Goal: Transaction & Acquisition: Purchase product/service

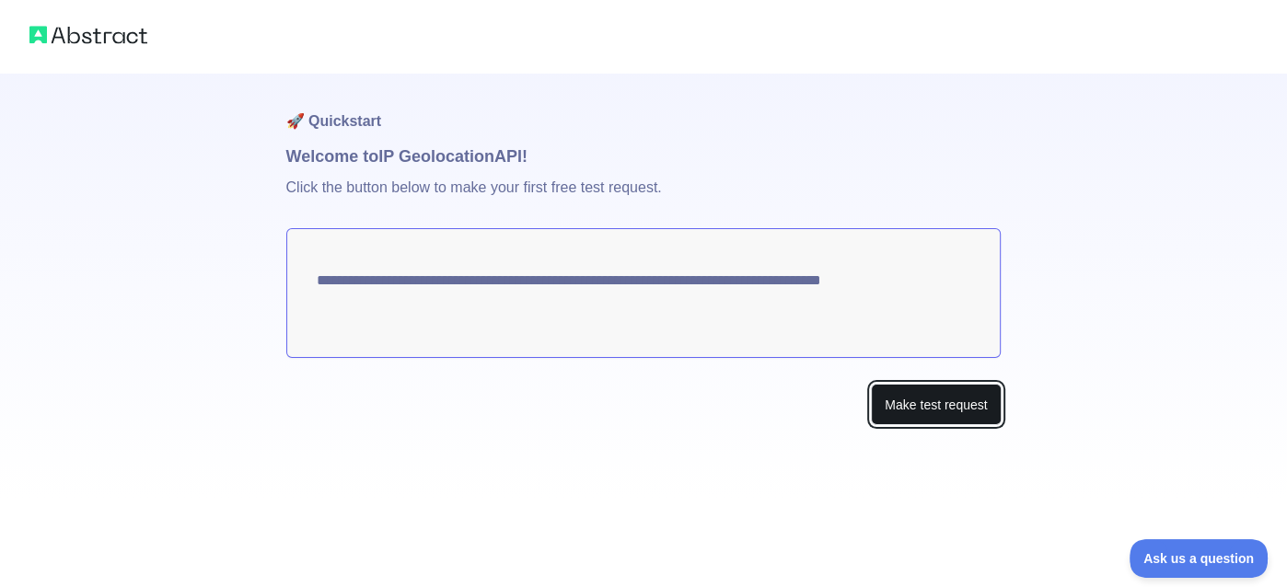
click at [938, 425] on button "Make test request" at bounding box center [936, 404] width 130 height 41
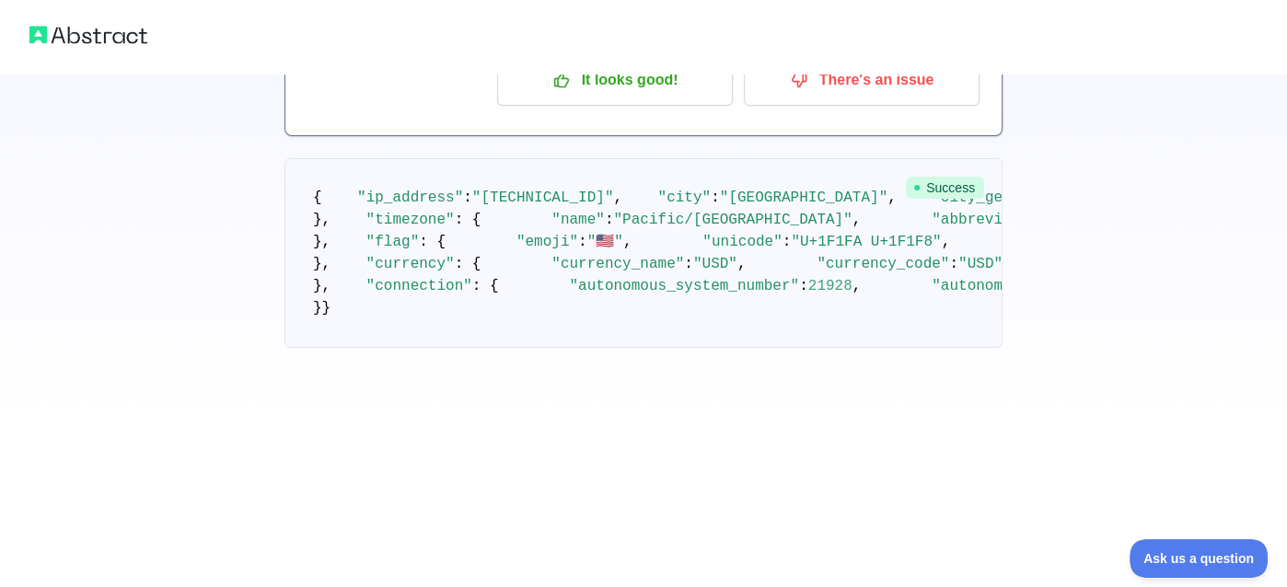
click at [547, 206] on span ""[TECHNICAL_ID]"" at bounding box center [543, 198] width 142 height 17
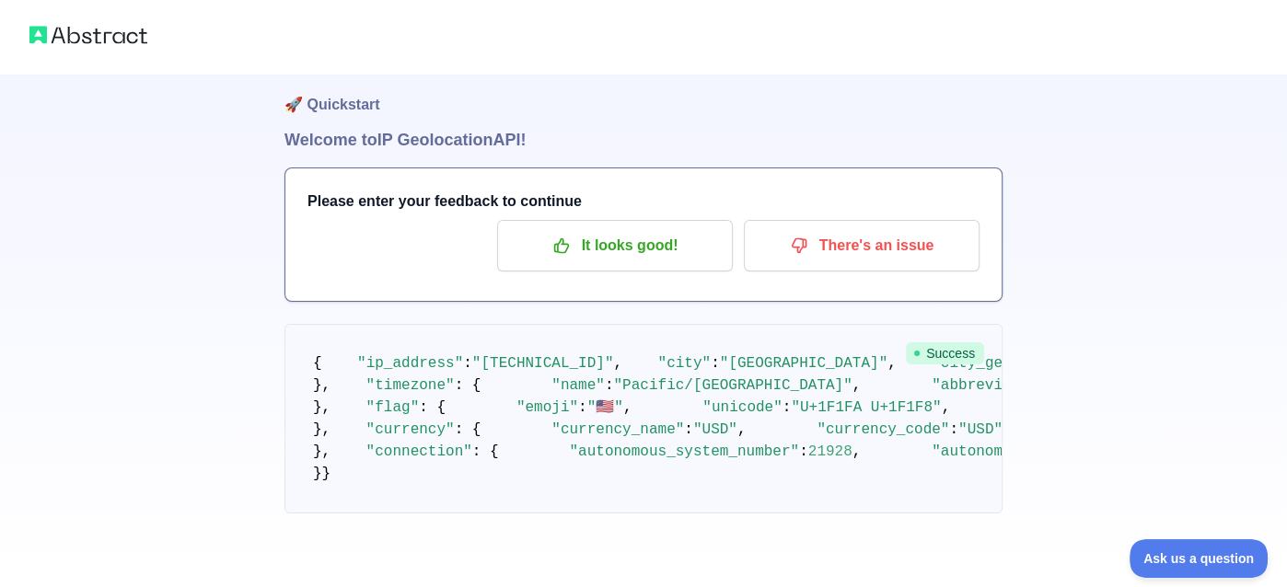
click at [522, 324] on pre "{ "ip_address" : "[TECHNICAL_ID]" , "city" : "[GEOGRAPHIC_DATA]" , "city_geonam…" at bounding box center [643, 419] width 718 height 190
drag, startPoint x: 537, startPoint y: 306, endPoint x: 795, endPoint y: 324, distance: 258.4
click at [795, 324] on pre "{ "ip_address" : "[TECHNICAL_ID]" , "city" : "[GEOGRAPHIC_DATA]" , "city_geonam…" at bounding box center [643, 419] width 718 height 190
click at [614, 355] on span ""[TECHNICAL_ID]"" at bounding box center [543, 363] width 142 height 17
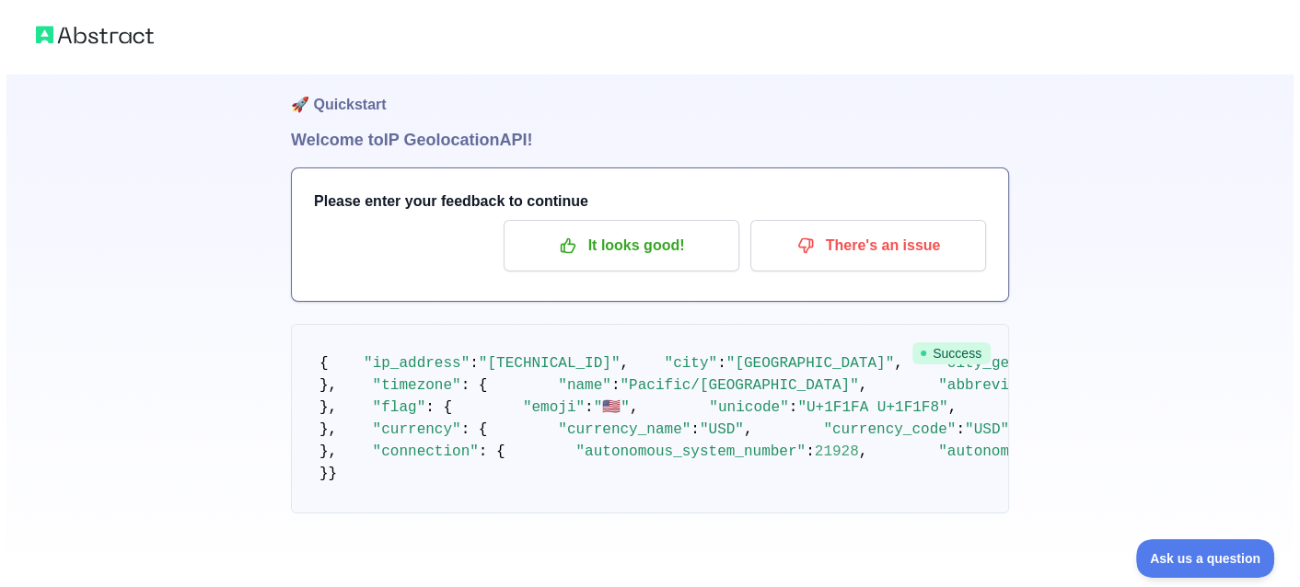
scroll to position [0, 0]
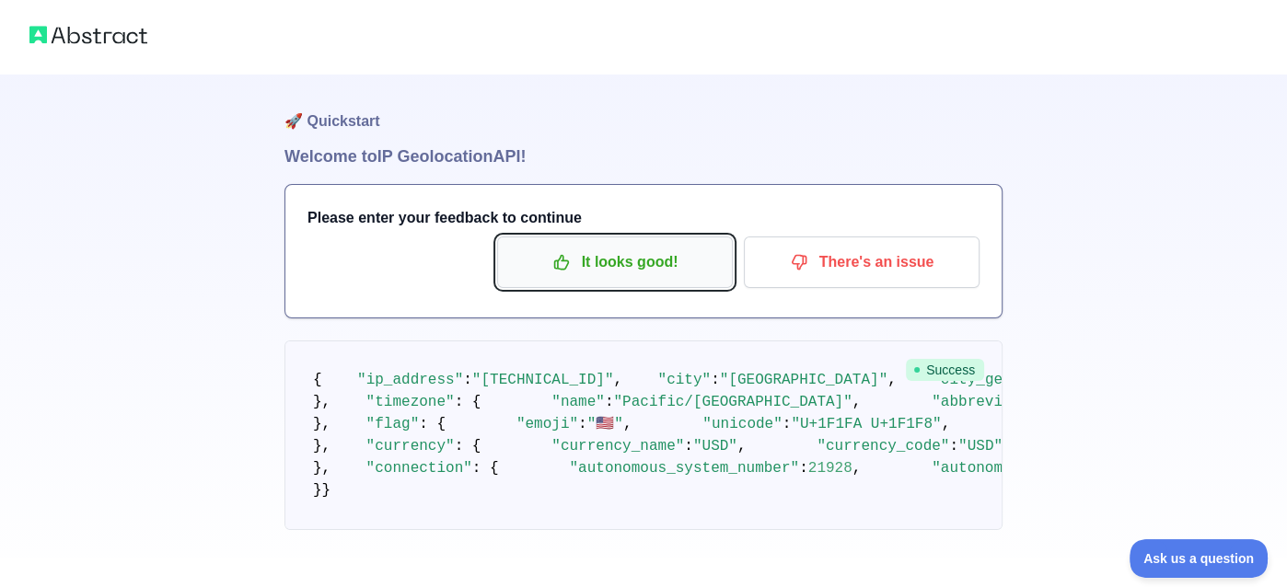
click at [511, 278] on p "It looks good!" at bounding box center [615, 262] width 208 height 31
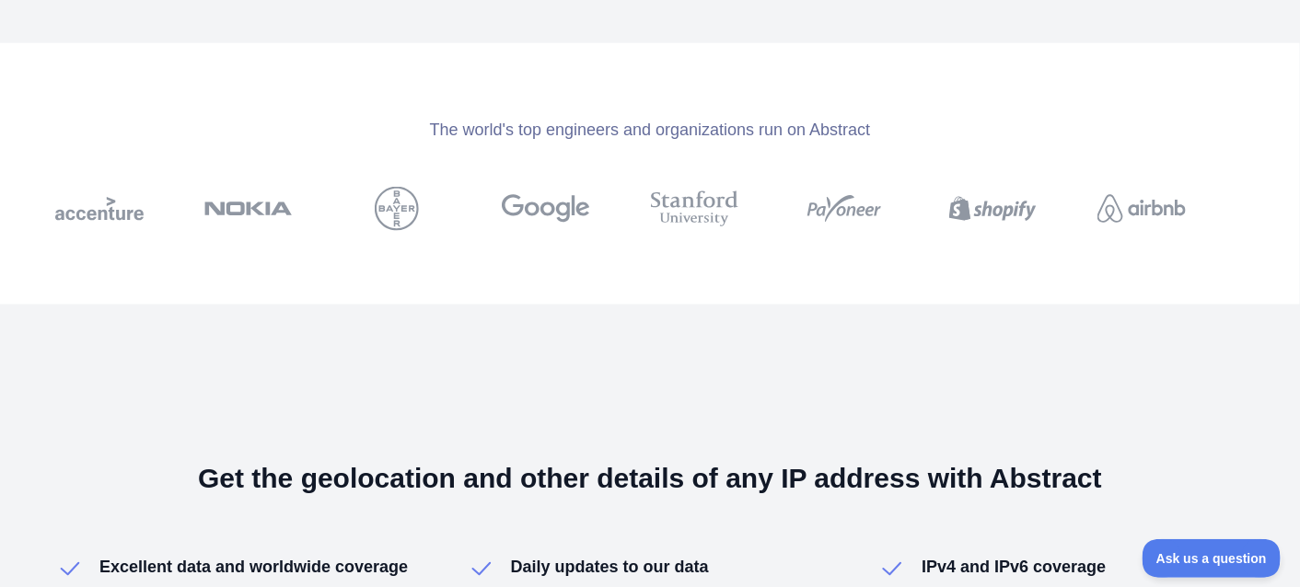
scroll to position [827, 0]
